Goal: Task Accomplishment & Management: Complete application form

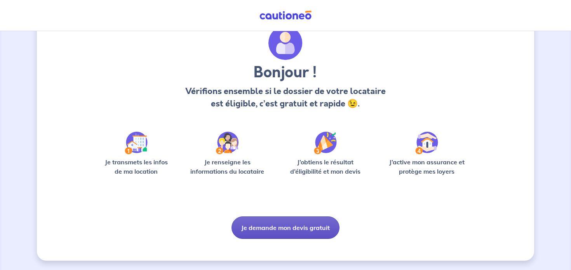
click at [277, 230] on button "Je demande mon devis gratuit" at bounding box center [285, 227] width 108 height 23
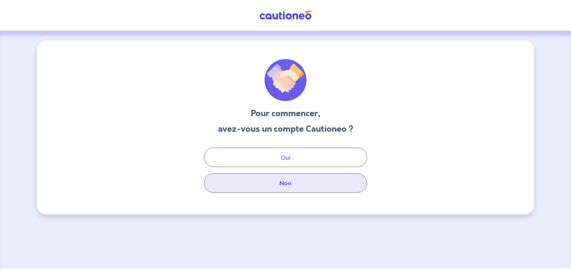
click at [302, 183] on button "Non" at bounding box center [285, 182] width 163 height 19
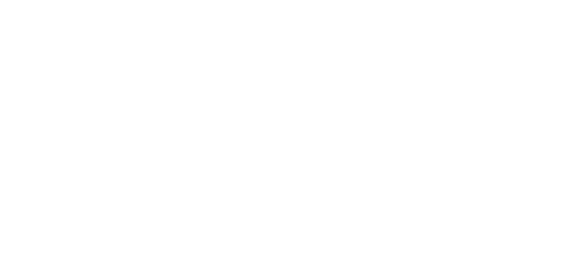
select select "FR"
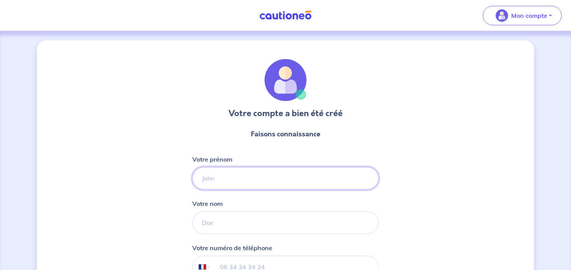
click at [234, 184] on input "Votre prénom" at bounding box center [285, 178] width 186 height 23
type input "Elisabeth"
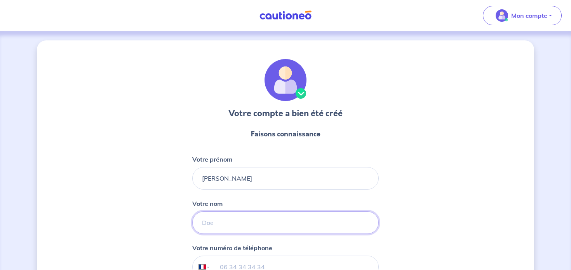
type input "Hobeika"
select select "US"
type input "(310) 880-3498"
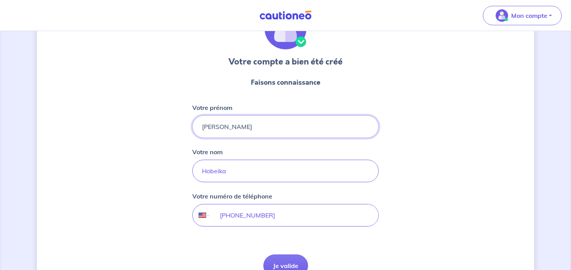
scroll to position [57, 0]
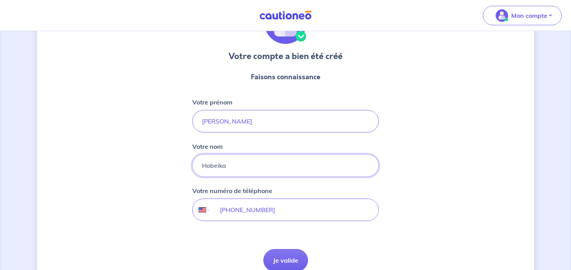
click at [214, 164] on input "Hobeika" at bounding box center [285, 165] width 186 height 23
type input "Marette"
click at [224, 211] on input "(310) 880-3498" at bounding box center [295, 210] width 168 height 22
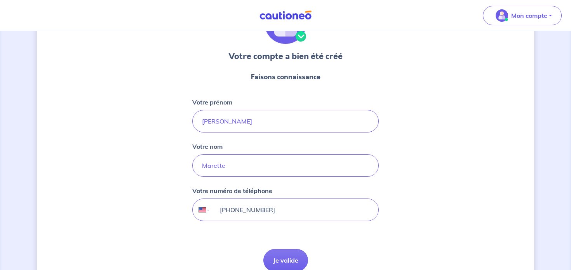
click at [224, 211] on input "(310) 880-3498" at bounding box center [295, 210] width 168 height 22
type input "0"
type input "+1"
select select "ZZ"
type input "+3"
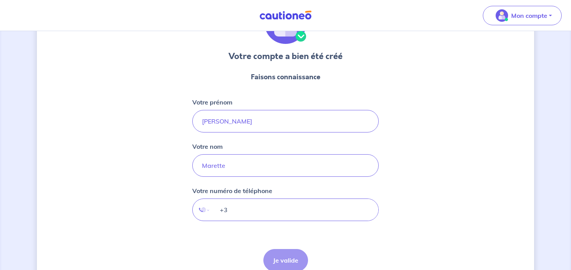
select select "FR"
type input "+33 6 86 86 78 12"
click at [207, 229] on form "Faisons connaissance Votre prénom Elisabeth Votre nom Marette Votre numéro de t…" at bounding box center [285, 172] width 186 height 212
click at [296, 262] on button "Je valide" at bounding box center [285, 260] width 45 height 23
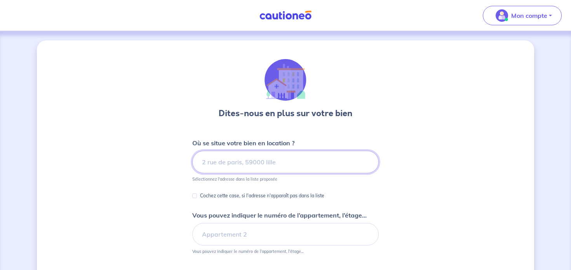
click at [250, 162] on input at bounding box center [285, 162] width 186 height 23
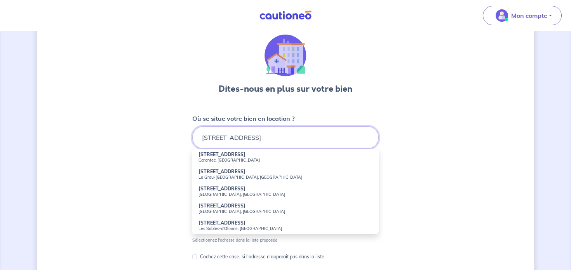
scroll to position [26, 0]
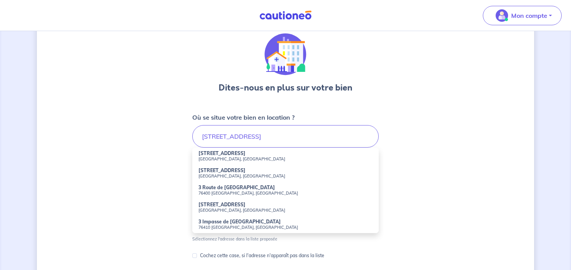
click at [223, 154] on strong "3 Rue de Tourville" at bounding box center [221, 153] width 47 height 6
type input "3 Rue de Tourville, 76600 Le Havre, France"
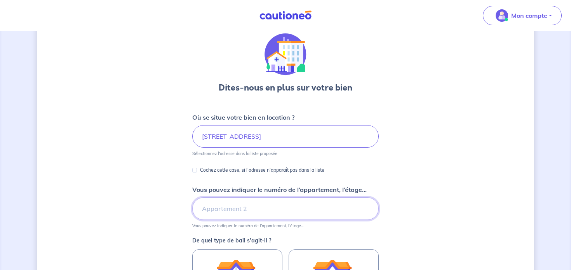
click at [258, 216] on input "Vous pouvez indiquer le numéro de l’appartement, l’étage..." at bounding box center [285, 208] width 186 height 23
type input "2"
type input "Etage 2"
click at [166, 213] on div "Dites-nous en plus sur votre bien Où se situe votre bien en location ? 3 Rue de…" at bounding box center [285, 218] width 497 height 407
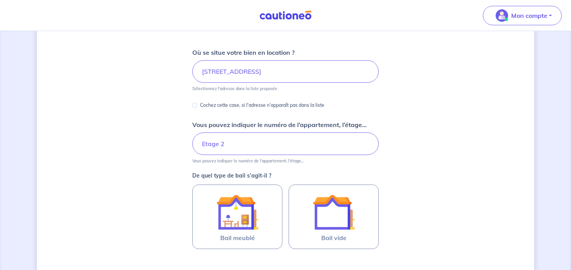
scroll to position [92, 0]
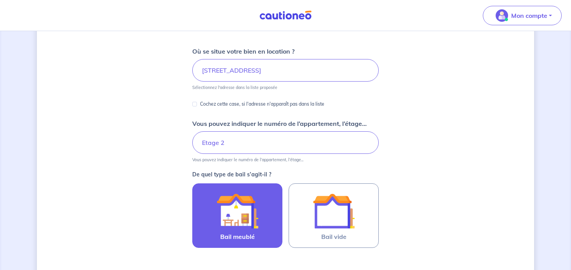
click at [237, 208] on img at bounding box center [237, 211] width 42 height 42
click at [0, 0] on input "Bail meublé" at bounding box center [0, 0] width 0 height 0
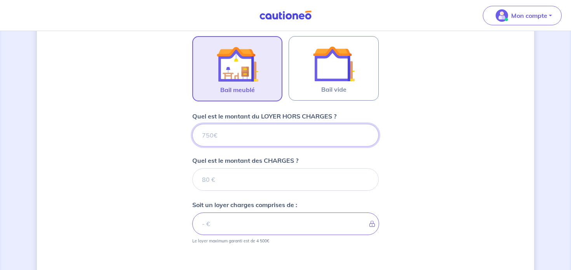
scroll to position [239, 0]
click at [257, 136] on input "Quel est le montant du LOYER HORS CHARGES ?" at bounding box center [285, 135] width 186 height 23
type input "550"
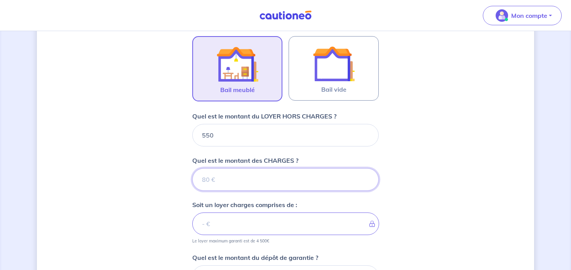
click at [287, 181] on input "Quel est le montant des CHARGES ?" at bounding box center [285, 179] width 186 height 23
type input "25"
type input "575"
type input "25"
click at [164, 214] on div "Dites-nous en plus sur votre bien Où se situe votre bien en location ? 3 Rue de…" at bounding box center [285, 103] width 497 height 602
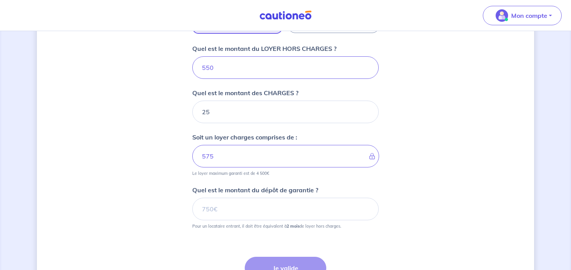
scroll to position [312, 0]
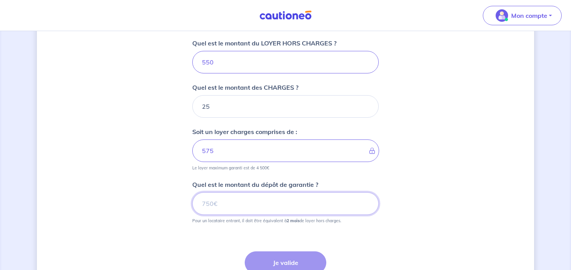
click at [230, 202] on input "Quel est le montant du dépôt de garantie ?" at bounding box center [285, 203] width 186 height 23
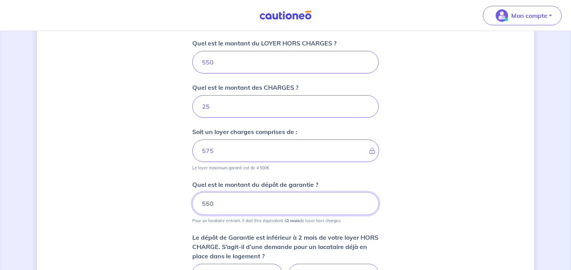
type input "550"
click at [157, 209] on div "Dites-nous en plus sur votre bien Où se situe votre bien en location ? 3 Rue de…" at bounding box center [285, 60] width 497 height 662
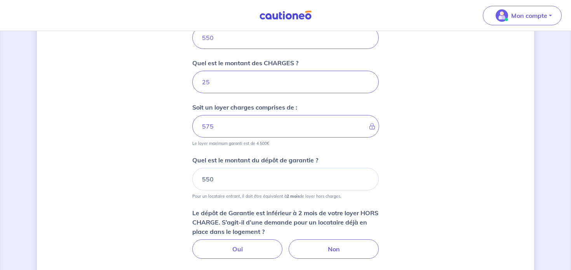
scroll to position [344, 0]
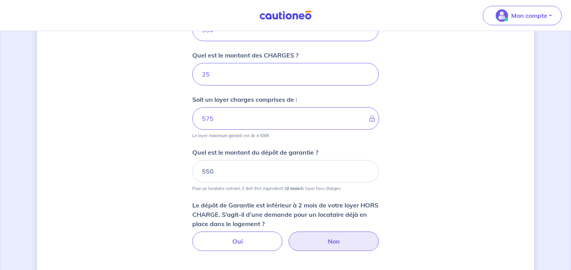
click at [329, 246] on label "Non" at bounding box center [334, 240] width 90 height 19
click at [288, 237] on input "Non" at bounding box center [285, 233] width 5 height 5
radio input "true"
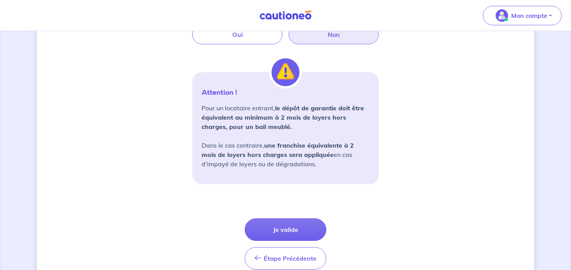
scroll to position [572, 0]
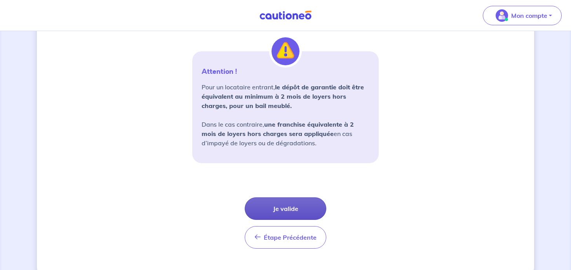
click at [271, 200] on button "Je valide" at bounding box center [286, 208] width 82 height 23
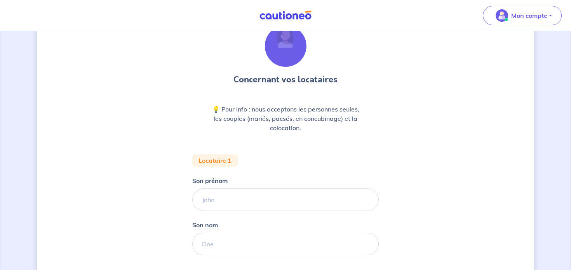
scroll to position [33, 0]
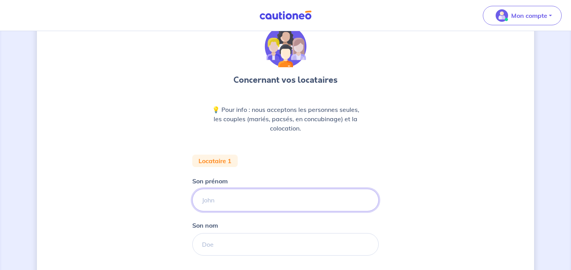
click at [225, 206] on input "Son prénom" at bounding box center [285, 200] width 186 height 23
type input "Gérard"
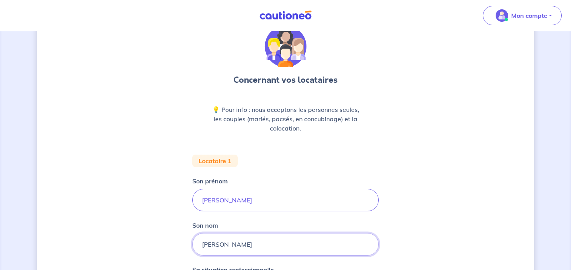
type input "Roth"
click at [106, 188] on div "Concernant vos locataires 💡 Pour info : nous acceptons les personnes seules, le…" at bounding box center [285, 252] width 497 height 491
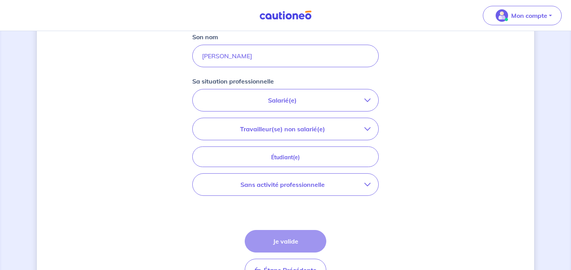
scroll to position [229, 0]
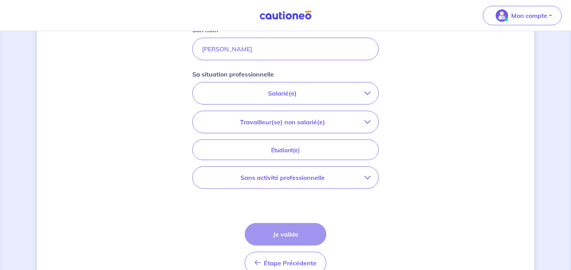
click at [374, 175] on button "Sans activité professionnelle" at bounding box center [286, 178] width 186 height 22
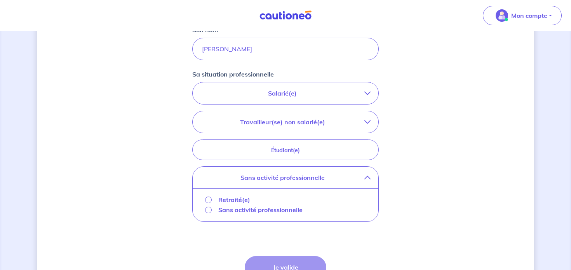
click at [231, 200] on p "Retraité(e)" at bounding box center [234, 199] width 32 height 9
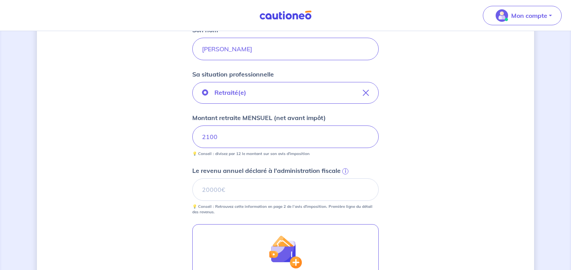
click at [160, 160] on div "Concernant vos locataires 💡 Pour info : nous acceptons les personnes seules, le…" at bounding box center [285, 110] width 497 height 597
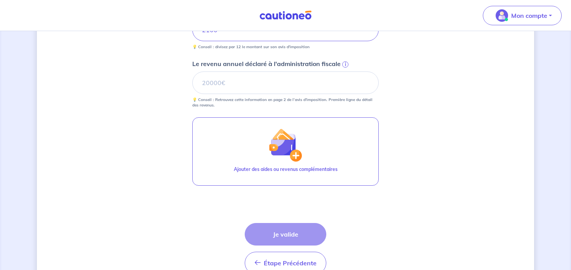
scroll to position [336, 0]
click at [278, 231] on div "Étape Précédente Précédent Je valide Je valide" at bounding box center [286, 248] width 82 height 51
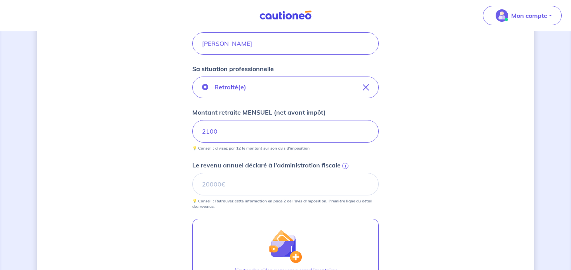
scroll to position [232, 0]
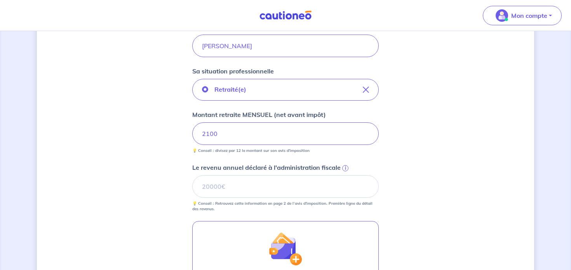
click at [346, 168] on span "i" at bounding box center [345, 168] width 6 height 6
click at [346, 175] on input "Le revenu annuel déclaré à l'administration fiscale i" at bounding box center [285, 186] width 186 height 23
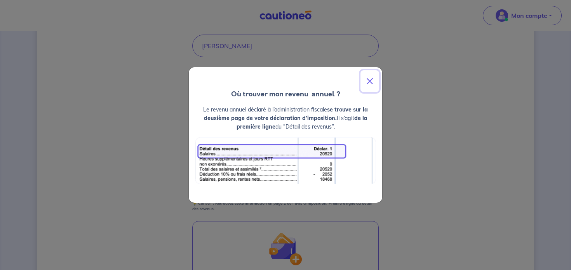
click at [367, 81] on button "Close" at bounding box center [369, 81] width 19 height 22
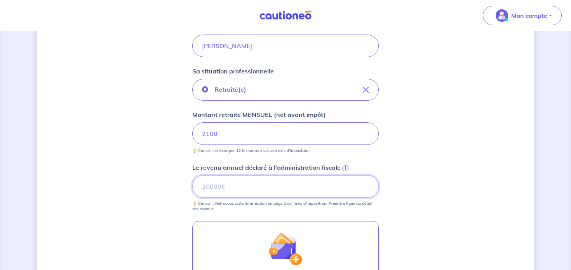
click at [276, 190] on input "Le revenu annuel déclaré à l'administration fiscale i" at bounding box center [285, 186] width 186 height 23
type input "25522"
click at [151, 195] on div "Concernant vos locataires 💡 Pour info : nous acceptons les personnes seules, le…" at bounding box center [285, 107] width 497 height 597
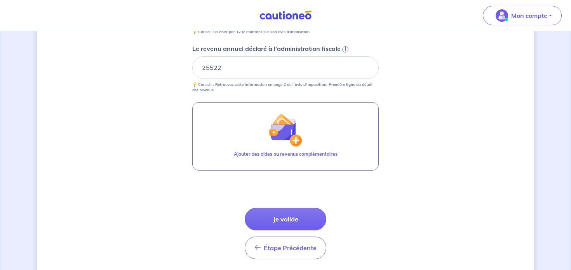
scroll to position [352, 0]
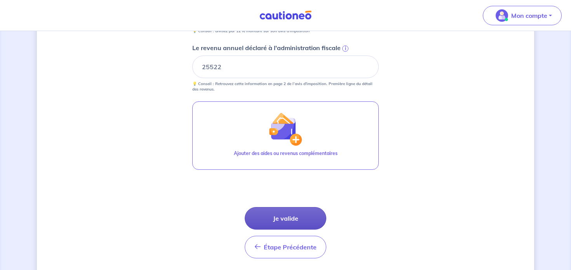
click at [299, 221] on button "Je valide" at bounding box center [286, 218] width 82 height 23
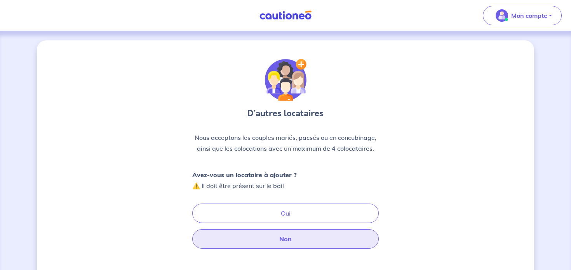
click at [287, 238] on button "Non" at bounding box center [285, 238] width 186 height 19
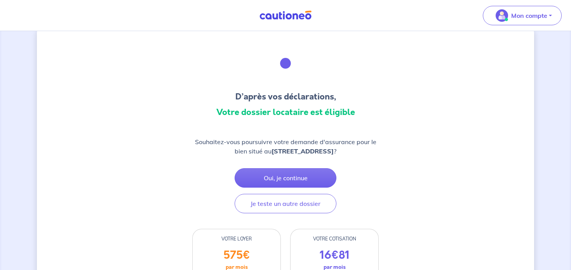
scroll to position [19, 0]
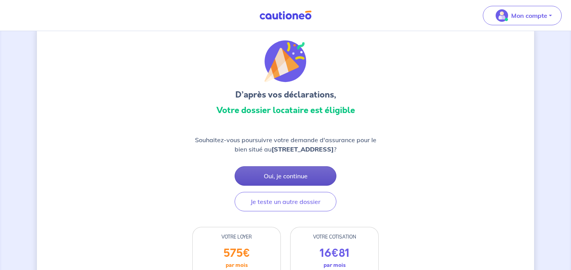
click at [272, 176] on button "Oui, je continue" at bounding box center [286, 175] width 102 height 19
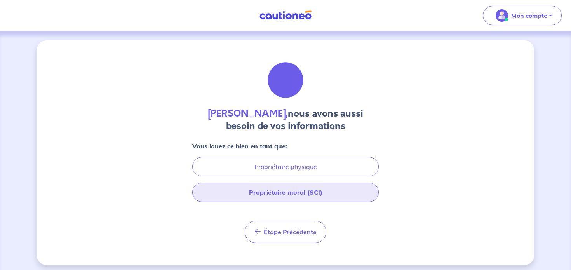
click at [294, 195] on button "Propriétaire moral (SCI)" at bounding box center [285, 192] width 186 height 19
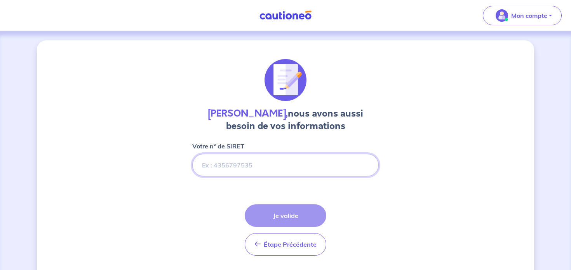
click at [239, 164] on input "Votre n° de SIRET" at bounding box center [285, 165] width 186 height 23
paste input "Hola María, Ya contacté a sus dos referencias y estoy esperando su respuesta. S…"
type input "Hola María, Ya contacté a sus dos referencias y estoy esperando su respuesta. S…"
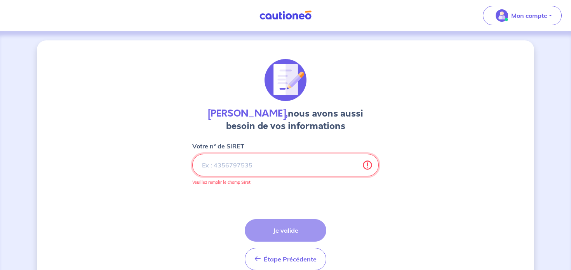
paste input "51866346300017"
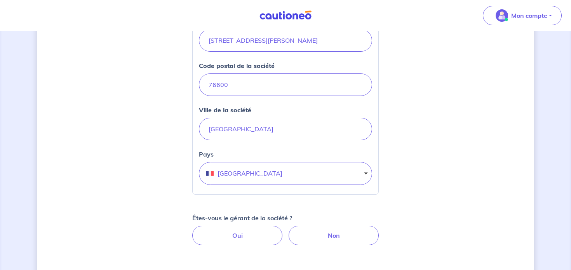
scroll to position [278, 0]
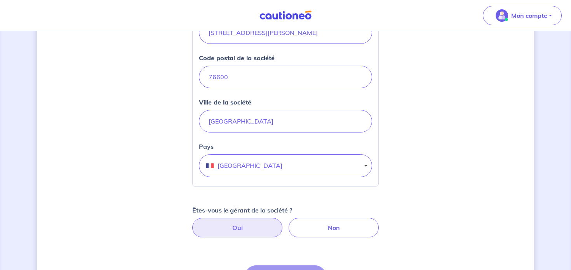
type input "51866346300017"
click at [253, 221] on label "Oui" at bounding box center [237, 227] width 90 height 19
click at [283, 221] on input "Oui" at bounding box center [285, 220] width 5 height 5
radio input "true"
select select "FR"
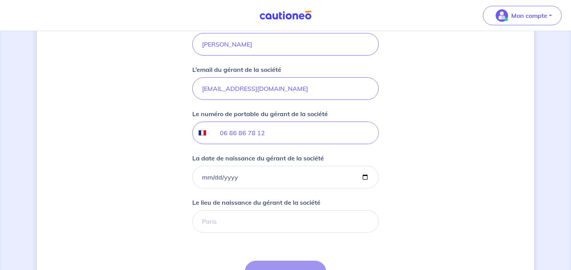
scroll to position [606, 0]
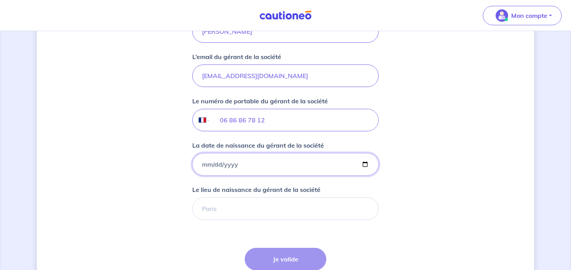
click at [204, 165] on input "La date de naissance du gérant de la société" at bounding box center [285, 164] width 186 height 23
type input "1980-07-26"
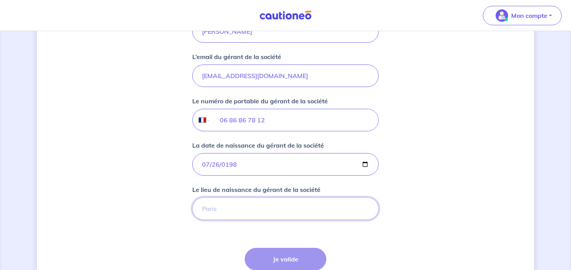
click at [212, 204] on input "Le lieu de naissance du gérant de la société" at bounding box center [285, 208] width 186 height 23
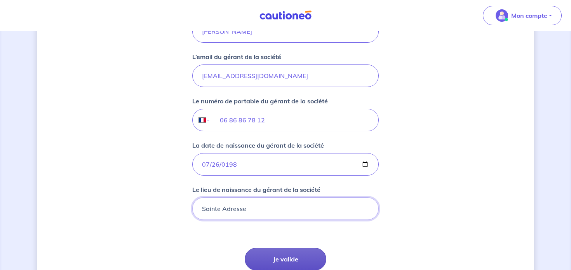
type input "Sainte Adresse"
click at [280, 252] on button "Je valide" at bounding box center [286, 259] width 82 height 23
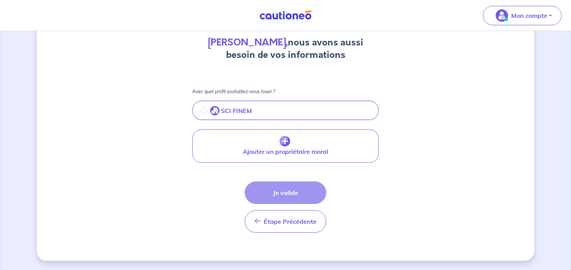
scroll to position [71, 0]
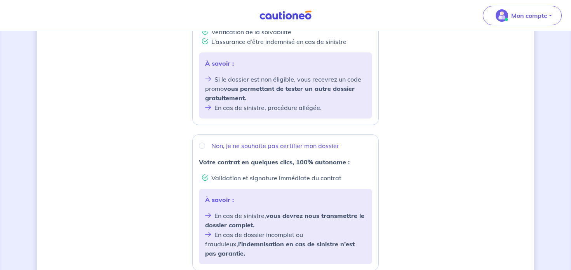
scroll to position [204, 0]
click at [202, 146] on input "Non, je ne souhaite pas certifier mon dossier" at bounding box center [202, 145] width 6 height 6
radio input "true"
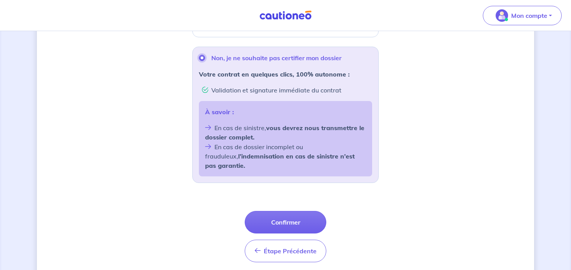
scroll to position [298, 0]
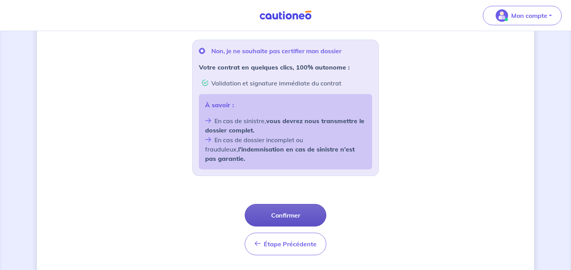
click at [294, 206] on button "Confirmer" at bounding box center [286, 215] width 82 height 23
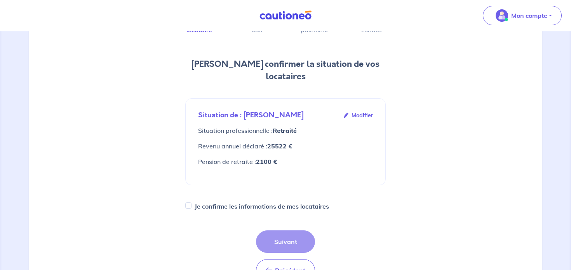
scroll to position [78, 0]
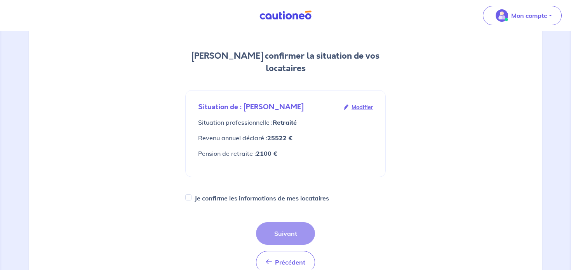
click at [208, 193] on label "Je confirme les informations de mes locataires" at bounding box center [262, 198] width 134 height 11
click at [191, 194] on input "Je confirme les informations de mes locataires" at bounding box center [188, 197] width 6 height 6
checkbox input "true"
click at [297, 222] on button "Suivant" at bounding box center [285, 233] width 59 height 23
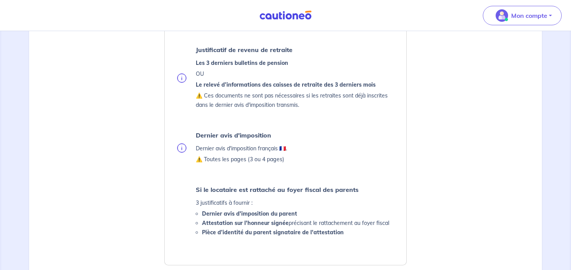
scroll to position [238, 0]
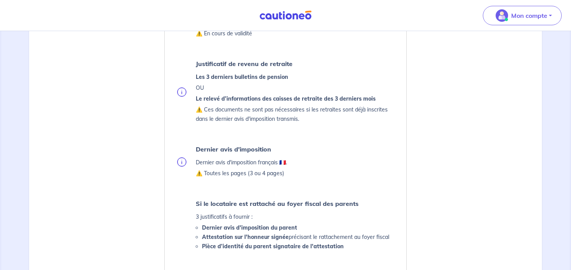
click at [182, 96] on img at bounding box center [181, 91] width 9 height 9
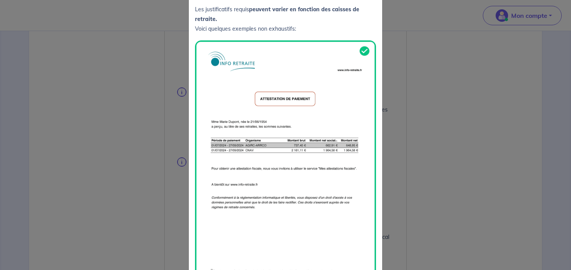
scroll to position [66, 0]
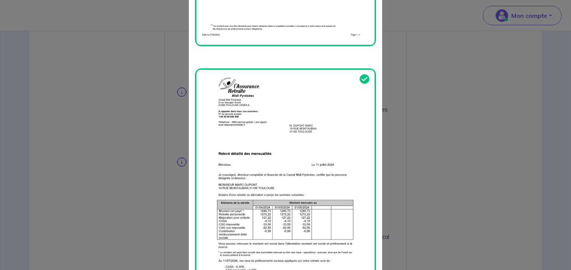
click at [244, 180] on img at bounding box center [285, 193] width 181 height 251
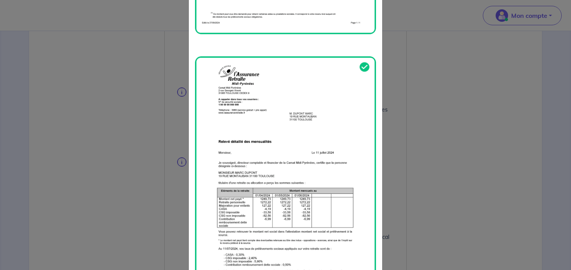
scroll to position [327, 0]
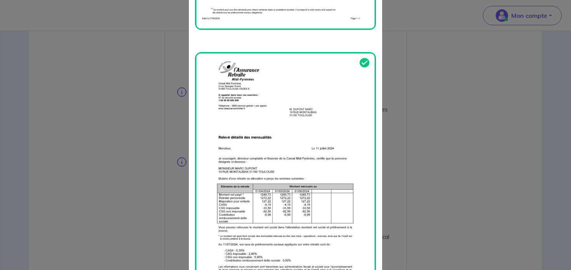
click at [242, 163] on img at bounding box center [285, 177] width 181 height 251
click at [459, 63] on div "Conseil pour charger vos documents Si les revenus de retraite apparaissent sur …" at bounding box center [285, 135] width 571 height 270
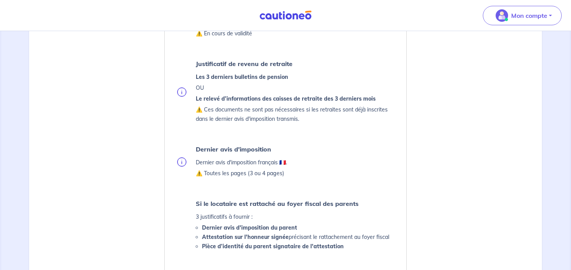
click at [186, 161] on img at bounding box center [181, 161] width 9 height 9
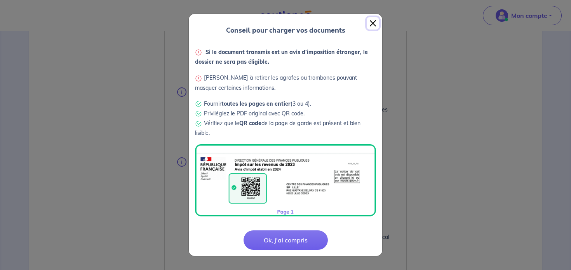
click at [373, 23] on button "Close" at bounding box center [373, 23] width 12 height 12
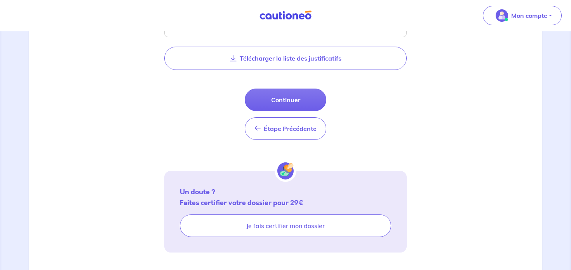
scroll to position [467, 0]
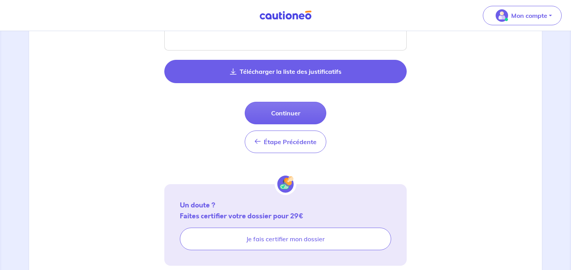
click at [282, 73] on button "Télécharger la liste des justificatifs" at bounding box center [285, 71] width 242 height 23
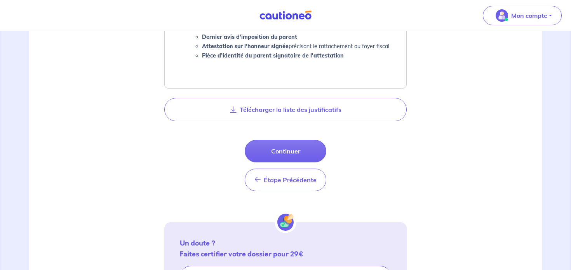
scroll to position [420, 0]
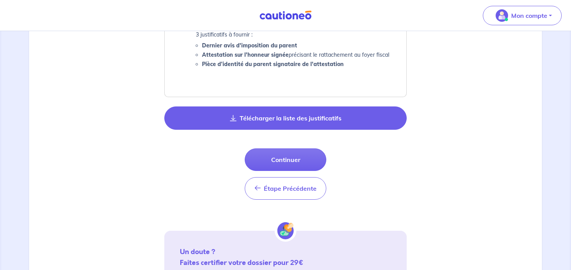
click at [246, 119] on button "Télécharger la liste des justificatifs" at bounding box center [285, 117] width 242 height 23
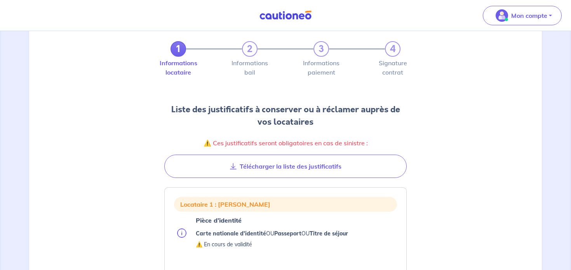
scroll to position [21, 0]
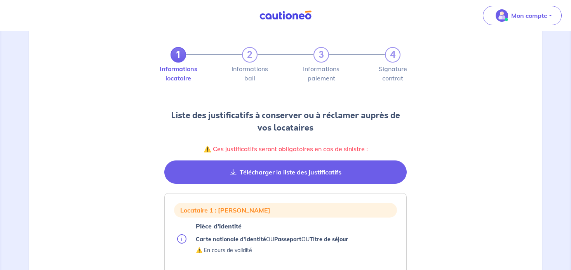
click at [303, 165] on button "Télécharger la liste des justificatifs" at bounding box center [285, 171] width 242 height 23
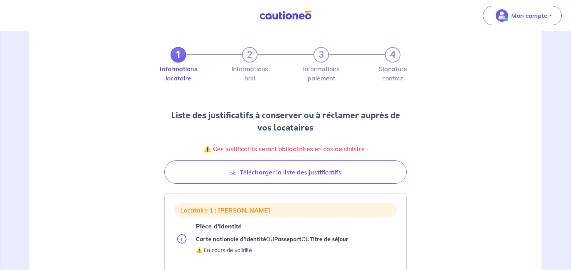
click at [476, 170] on div "1 2 3 4 Informations locataire Informations bail Informations paiement Signatur…" at bounding box center [285, 105] width 503 height 155
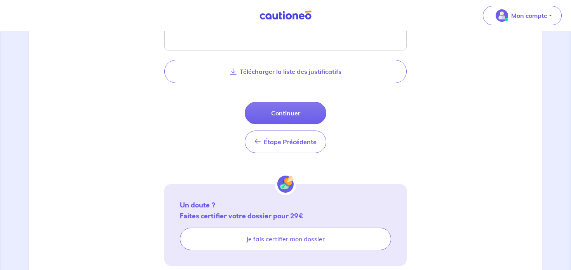
scroll to position [475, 0]
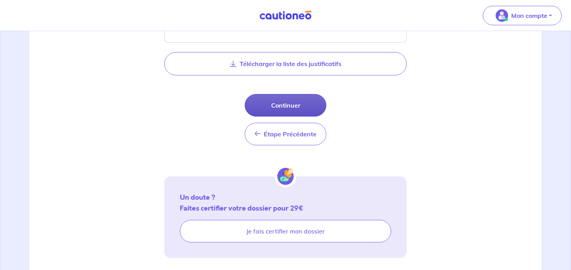
click at [299, 103] on button "Continuer" at bounding box center [286, 105] width 82 height 23
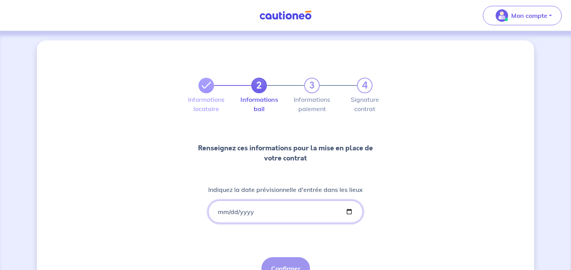
click at [284, 213] on input "Indiquez la date prévisionnelle d'entrée dans les lieux" at bounding box center [285, 211] width 155 height 23
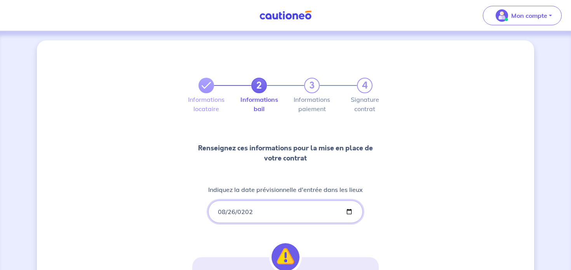
type input "2025-08-26"
click at [423, 219] on div "2 3 4 Informations locataire Informations bail Informations paiement Signature …" at bounding box center [285, 228] width 497 height 376
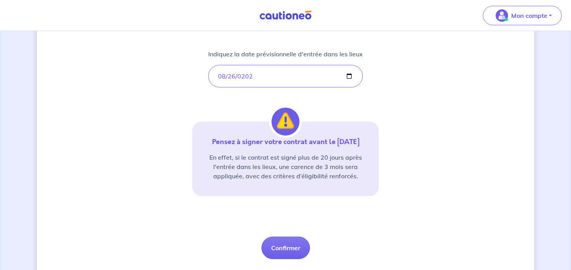
scroll to position [146, 0]
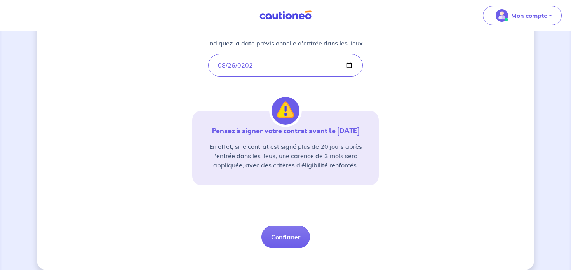
click at [305, 208] on div "2 3 4 Informations locataire Informations bail Informations paiement Signature …" at bounding box center [285, 81] width 186 height 336
click at [290, 242] on button "Confirmer" at bounding box center [285, 237] width 49 height 23
select select "FR"
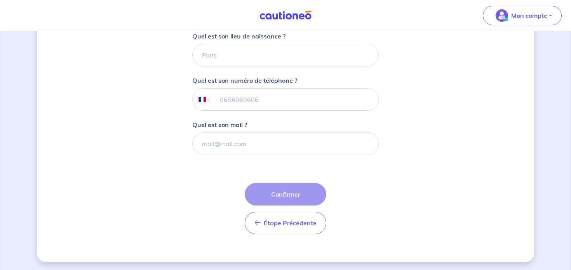
scroll to position [210, 0]
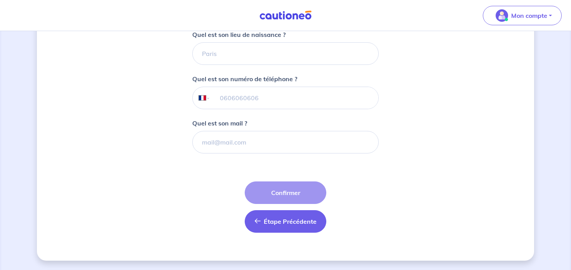
click at [283, 216] on button "Étape Précédente Précédent" at bounding box center [286, 221] width 82 height 23
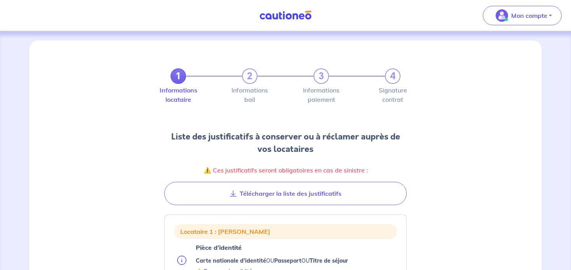
scroll to position [36, 0]
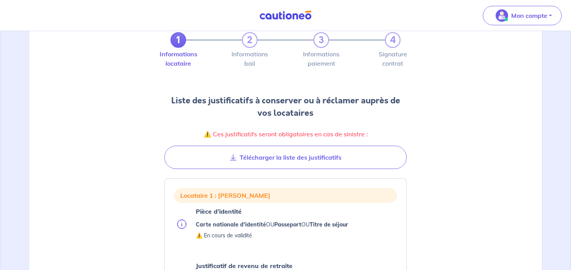
click at [212, 201] on div "Locataire 1 : Gérard Roth" at bounding box center [285, 195] width 223 height 15
click at [180, 225] on img at bounding box center [181, 223] width 9 height 9
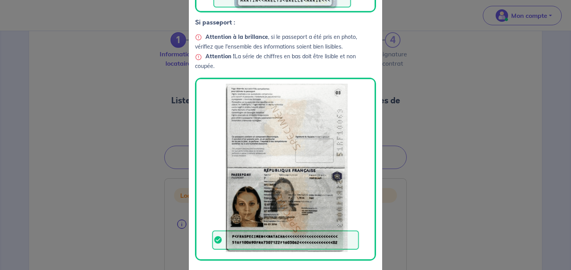
scroll to position [268, 0]
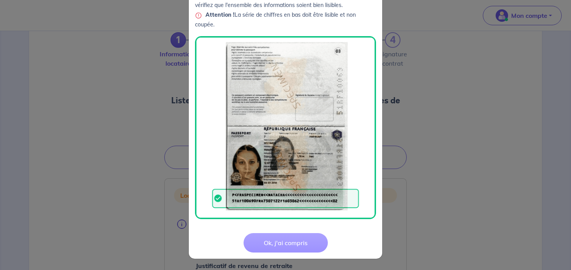
click at [297, 244] on button "Ok, j'ai compris" at bounding box center [286, 242] width 84 height 19
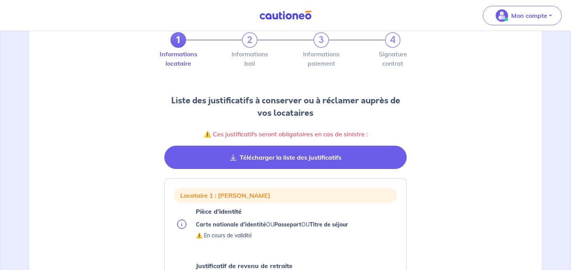
click at [269, 158] on button "Télécharger la liste des justificatifs" at bounding box center [285, 157] width 242 height 23
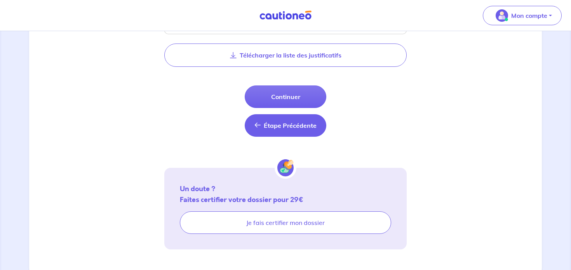
scroll to position [491, 0]
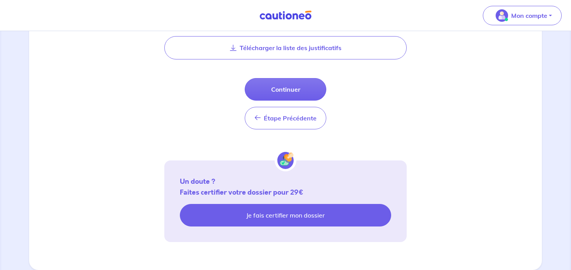
click at [298, 211] on link "Je fais certifier mon dossier" at bounding box center [285, 215] width 211 height 23
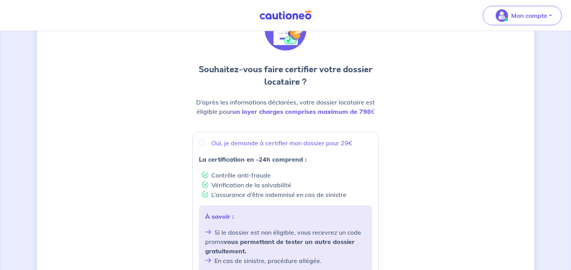
scroll to position [53, 0]
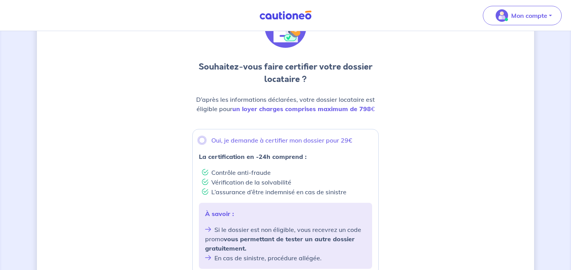
click at [202, 142] on input "Oui, je demande à certifier mon dossier pour 29€" at bounding box center [202, 140] width 6 height 6
radio input "true"
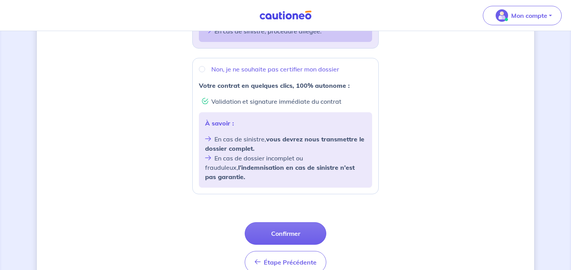
scroll to position [282, 0]
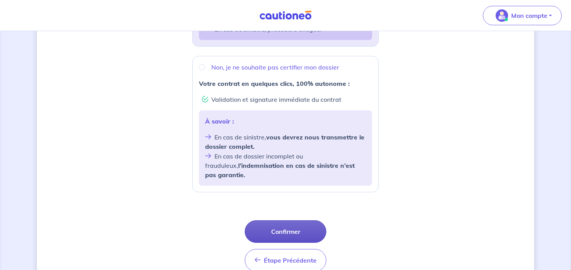
click at [278, 220] on button "Confirmer" at bounding box center [286, 231] width 82 height 23
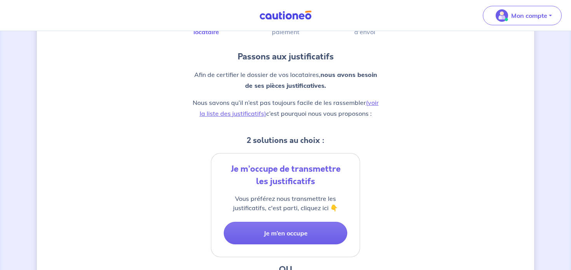
scroll to position [61, 0]
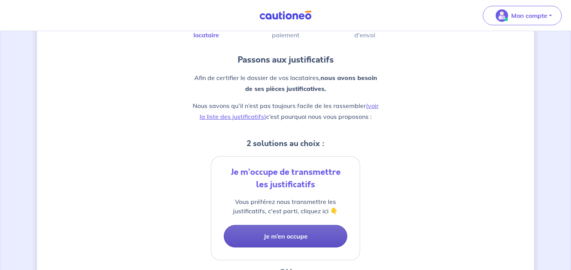
click at [284, 237] on button "Je m’en occupe" at bounding box center [286, 236] width 124 height 23
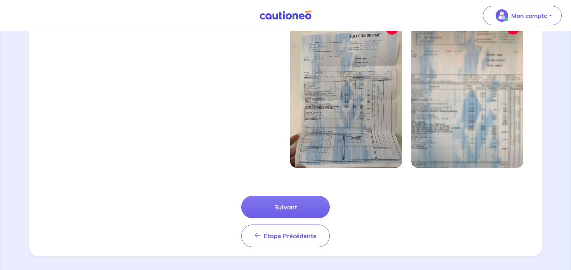
scroll to position [286, 0]
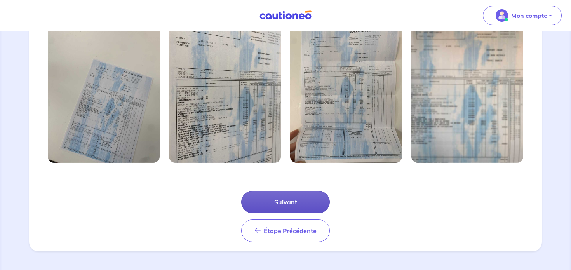
click at [289, 202] on button "Suivant" at bounding box center [285, 202] width 89 height 23
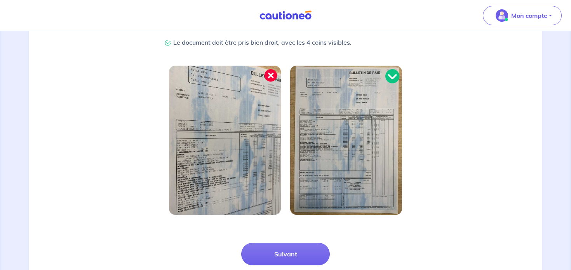
scroll to position [249, 0]
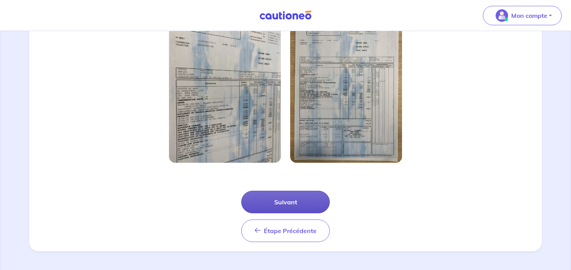
click at [292, 202] on button "Suivant" at bounding box center [285, 202] width 89 height 23
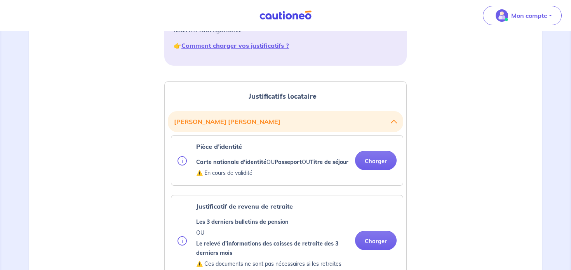
scroll to position [157, 0]
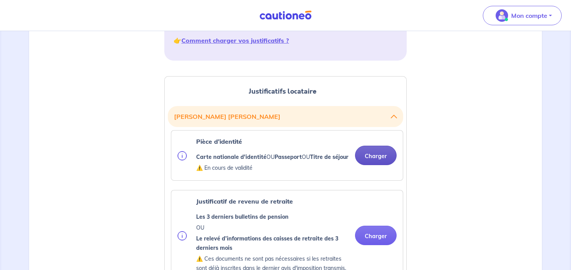
click at [373, 157] on button "Charger" at bounding box center [376, 155] width 42 height 19
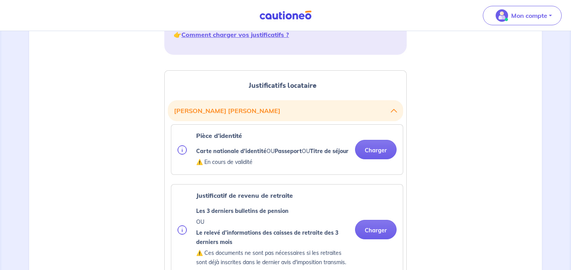
scroll to position [170, 0]
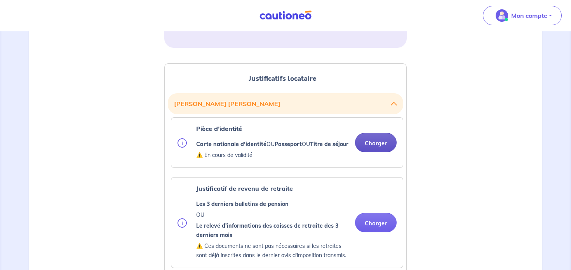
click at [379, 151] on button "Charger" at bounding box center [376, 142] width 42 height 19
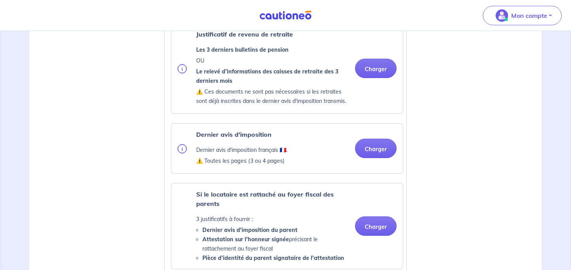
scroll to position [360, 0]
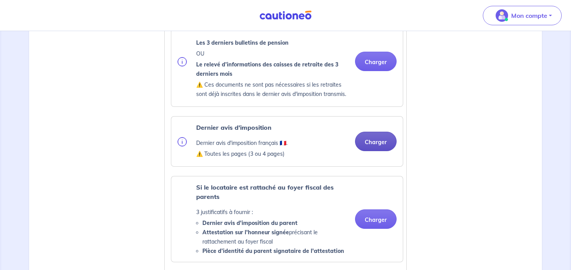
click at [377, 151] on button "Charger" at bounding box center [376, 141] width 42 height 19
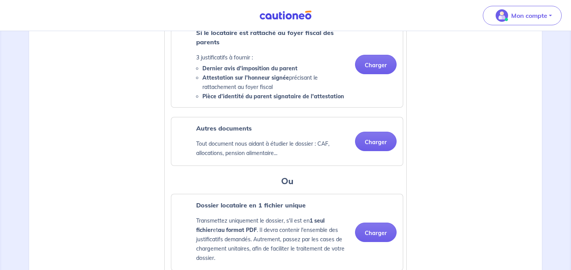
scroll to position [516, 0]
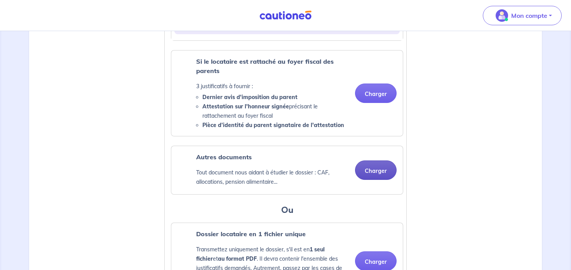
click at [378, 179] on button "Charger" at bounding box center [376, 169] width 42 height 19
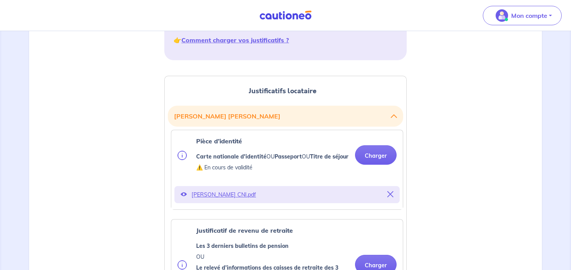
scroll to position [183, 0]
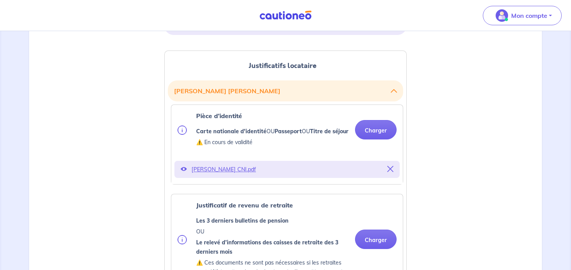
click at [235, 175] on p "ROTH Gérard CNI.pdf" at bounding box center [286, 169] width 191 height 11
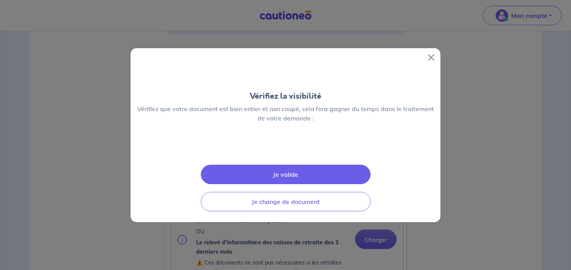
click at [285, 148] on img at bounding box center [285, 148] width 0 height 0
click at [301, 184] on button "Je valide" at bounding box center [286, 174] width 170 height 19
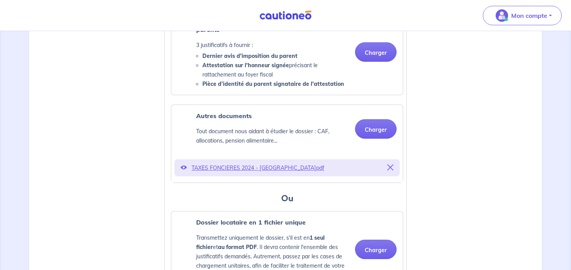
scroll to position [556, 0]
click at [388, 171] on icon at bounding box center [390, 168] width 6 height 6
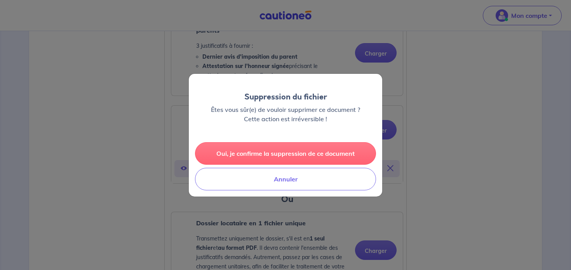
click at [305, 150] on button "Oui, je confirme la suppression de ce document" at bounding box center [285, 153] width 181 height 23
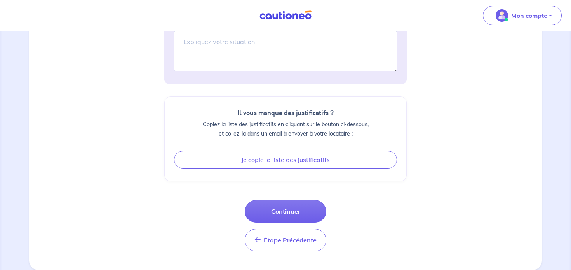
scroll to position [880, 0]
click at [293, 212] on button "Continuer" at bounding box center [286, 211] width 82 height 23
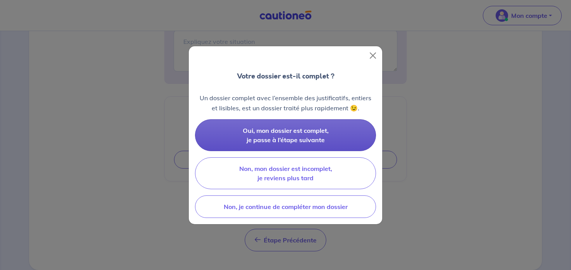
click at [245, 134] on span "Oui, mon dossier est complet, je passe à l’étape suivante" at bounding box center [286, 135] width 86 height 17
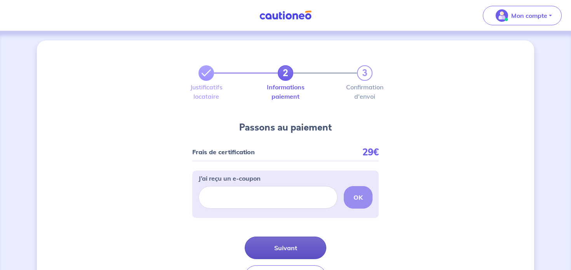
click at [293, 249] on button "Suivant" at bounding box center [286, 248] width 82 height 23
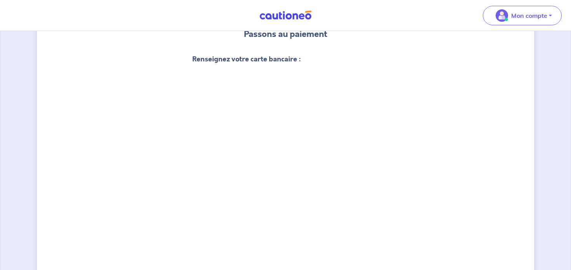
scroll to position [81, 0]
click at [131, 175] on div "2 3 Justificatifs locataire Informations paiement Confirmation d'envoi Passons …" at bounding box center [285, 227] width 497 height 536
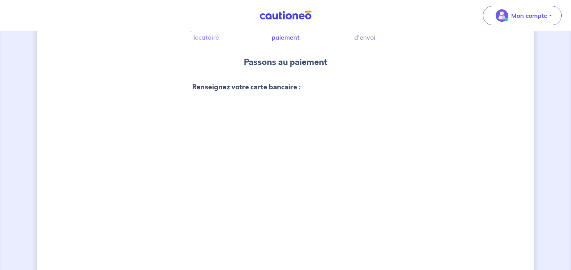
scroll to position [53, 0]
click at [391, 194] on div "2 3 Justificatifs locataire Informations paiement Confirmation d'envoi Passons …" at bounding box center [285, 255] width 497 height 536
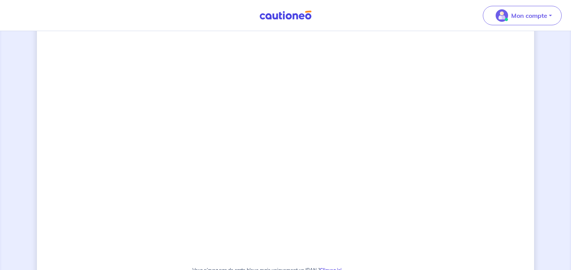
scroll to position [333, 0]
click at [153, 128] on div "2 3 Justificatifs locataire Informations paiement Confirmation d'envoi Passons …" at bounding box center [285, 71] width 497 height 726
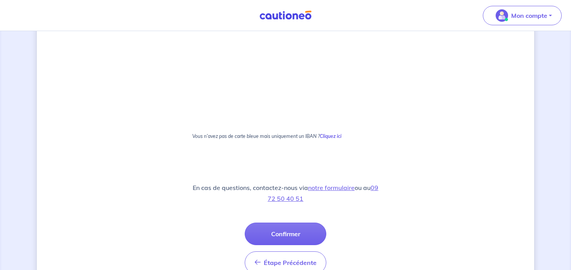
scroll to position [469, 0]
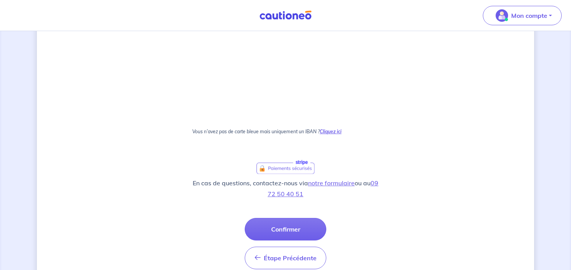
click at [341, 131] on strong "Cliquez ici" at bounding box center [331, 132] width 22 height 6
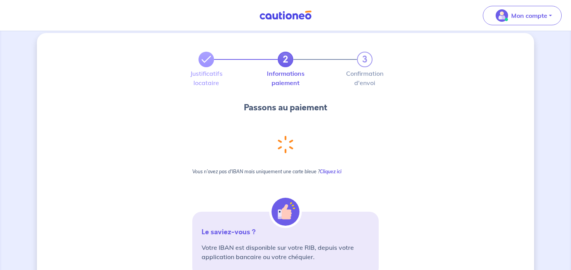
scroll to position [4, 0]
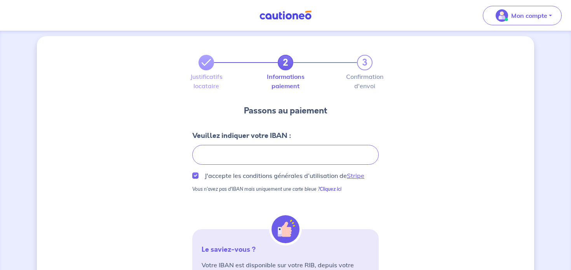
click at [136, 172] on div "2 3 Justificatifs locataire Informations paiement Confirmation d'envoi Passons …" at bounding box center [285, 243] width 497 height 415
click at [197, 175] on input "J'accepte les conditions générales d’utilisation de Stripe" at bounding box center [195, 175] width 6 height 6
checkbox input "true"
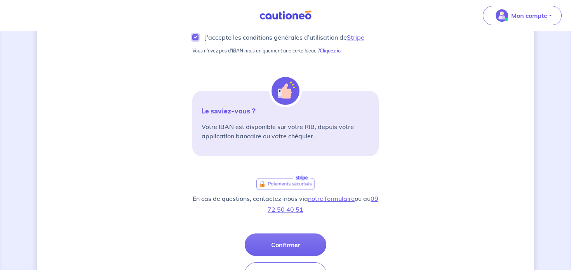
scroll to position [144, 0]
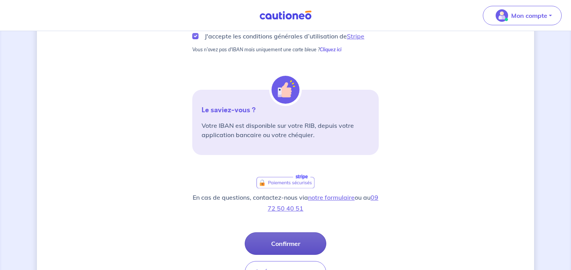
click at [279, 237] on button "Confirmer" at bounding box center [286, 243] width 82 height 23
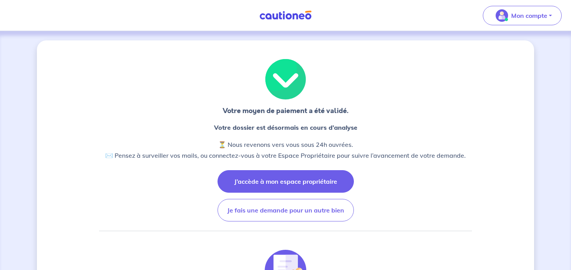
click at [299, 176] on button "J’accède à mon espace propriétaire" at bounding box center [286, 181] width 136 height 23
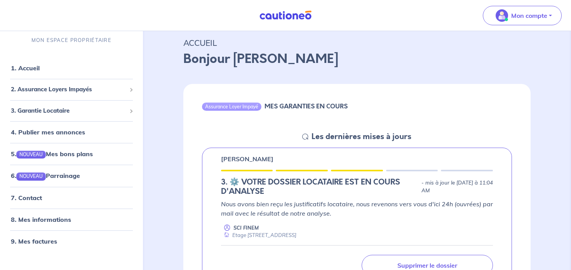
scroll to position [23, 0]
